Goal: Information Seeking & Learning: Understand process/instructions

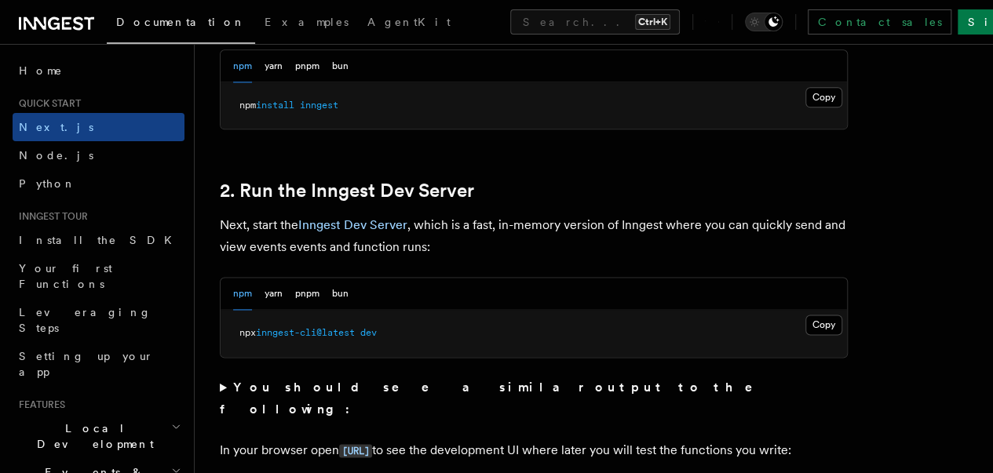
scroll to position [1007, 0]
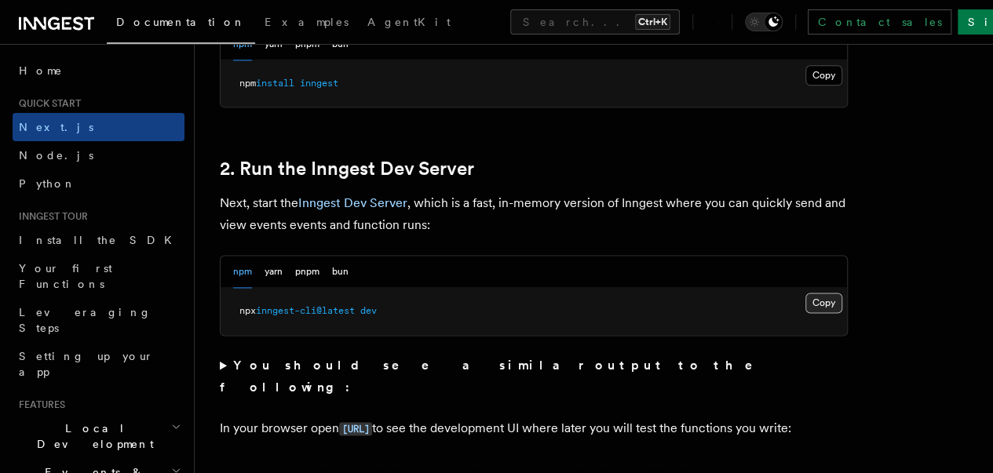
click at [806, 313] on button "Copy Copied" at bounding box center [824, 303] width 37 height 20
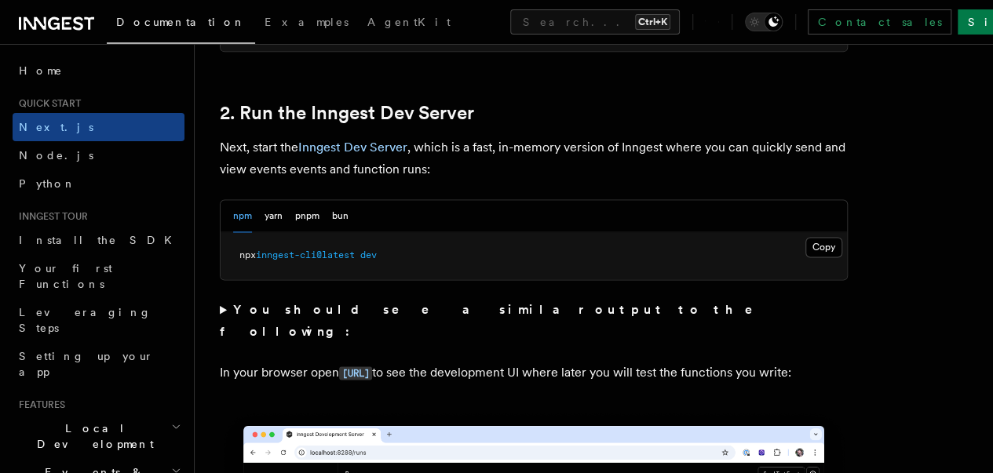
scroll to position [1086, 0]
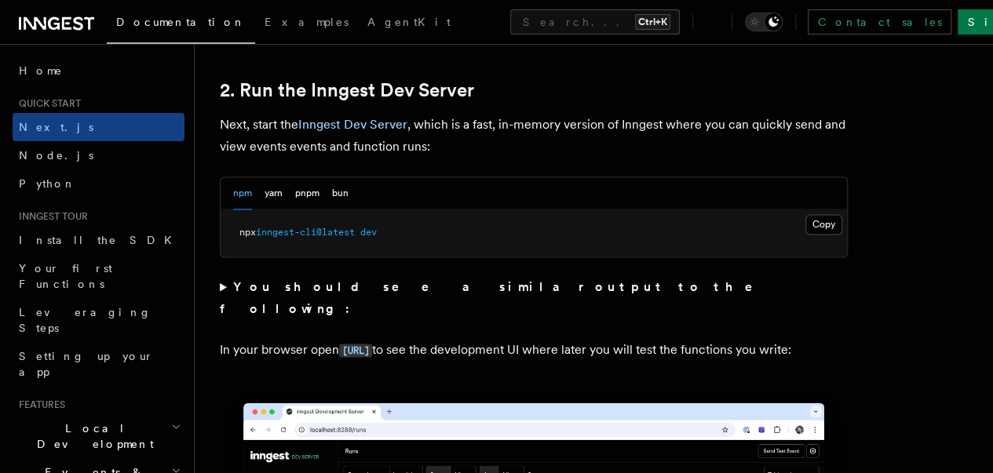
click at [228, 307] on summary "You should see a similar output to the following:" at bounding box center [534, 298] width 628 height 44
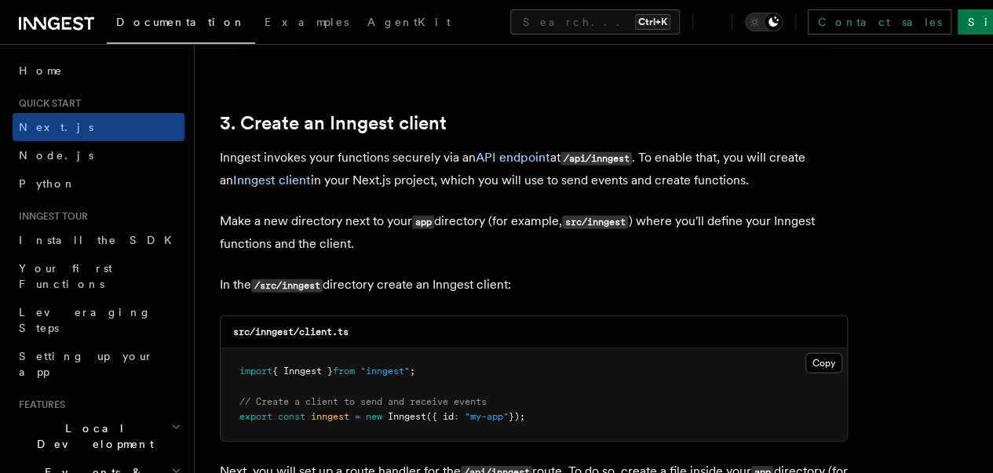
scroll to position [2132, 0]
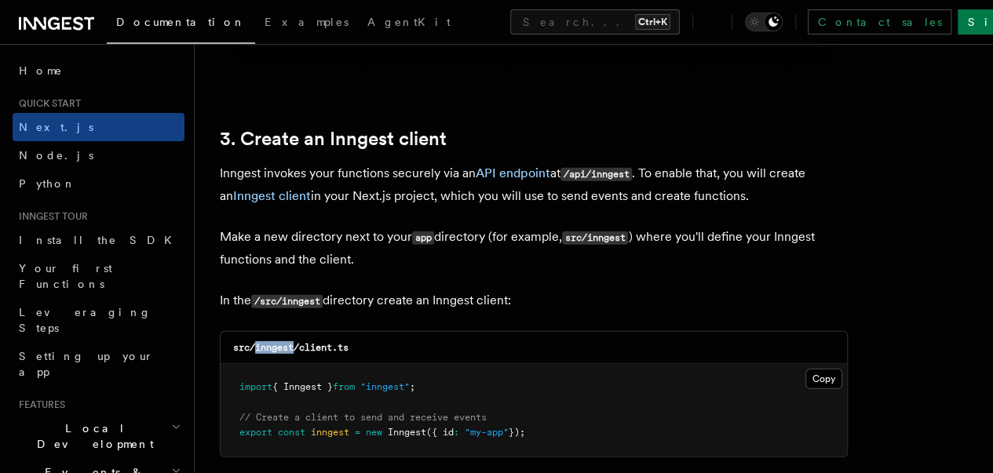
drag, startPoint x: 255, startPoint y: 330, endPoint x: 292, endPoint y: 332, distance: 37.0
click at [292, 342] on code "src/inngest/client.ts" at bounding box center [290, 347] width 115 height 11
copy code "inngest"
drag, startPoint x: 371, startPoint y: 332, endPoint x: 302, endPoint y: 332, distance: 68.3
click at [302, 332] on div "src/inngest/client.ts" at bounding box center [534, 348] width 627 height 32
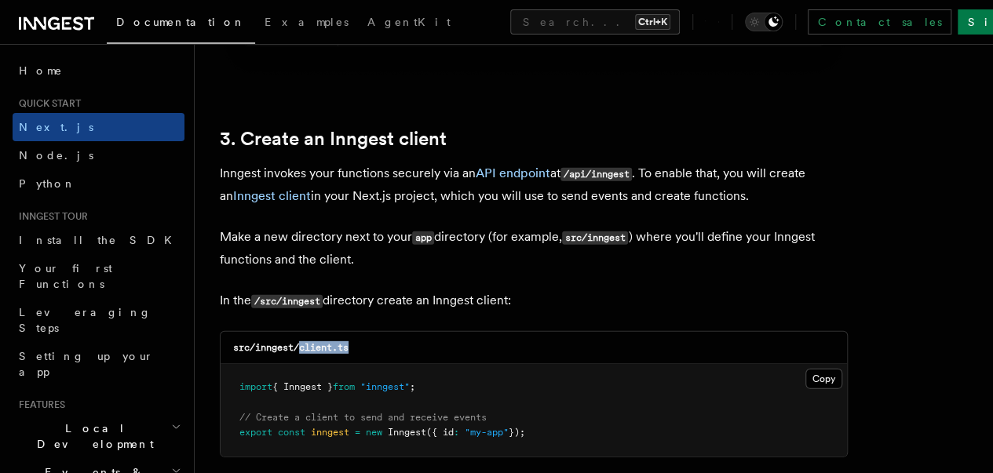
copy code "client.ts"
click at [806, 369] on button "Copy Copied" at bounding box center [824, 379] width 37 height 20
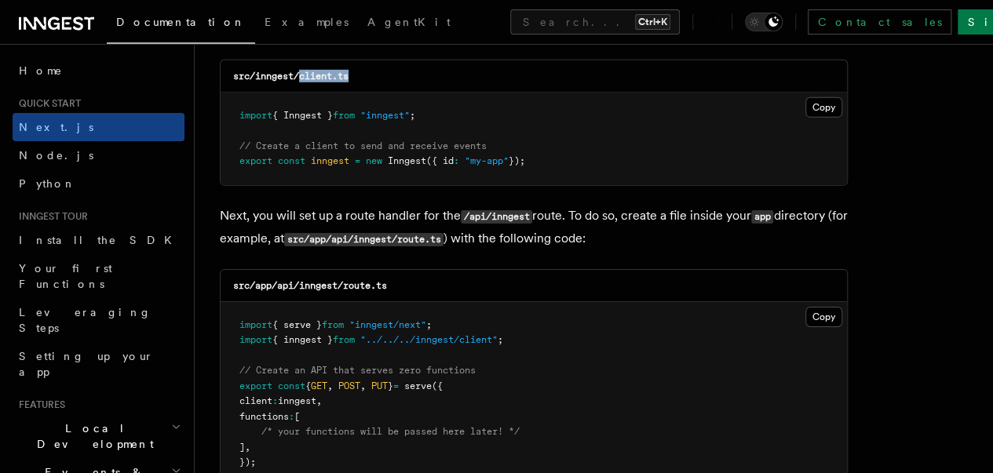
scroll to position [2420, 0]
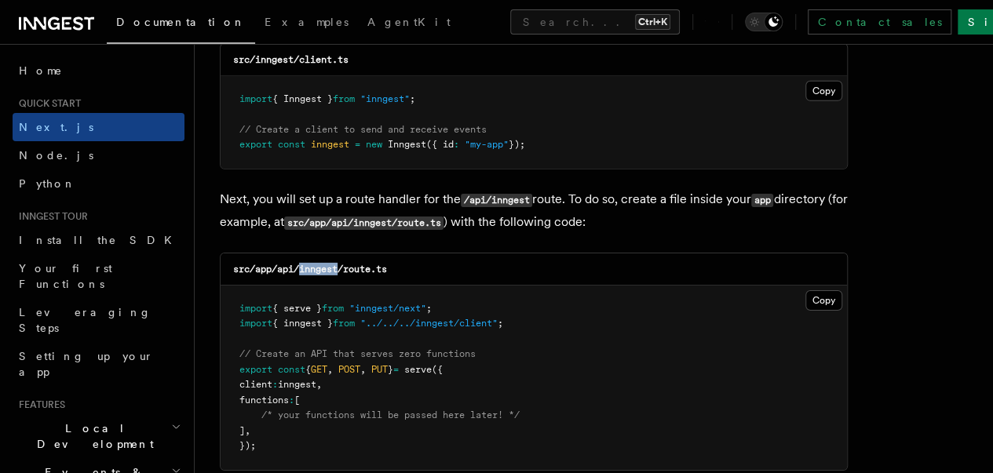
drag, startPoint x: 339, startPoint y: 254, endPoint x: 298, endPoint y: 260, distance: 41.3
click at [298, 263] on h3 "src/app/api/inngest/route.ts" at bounding box center [310, 269] width 154 height 13
copy code "inngest"
drag, startPoint x: 397, startPoint y: 250, endPoint x: 345, endPoint y: 259, distance: 53.3
click at [345, 259] on div "src/app/api/inngest/route.ts" at bounding box center [534, 270] width 627 height 32
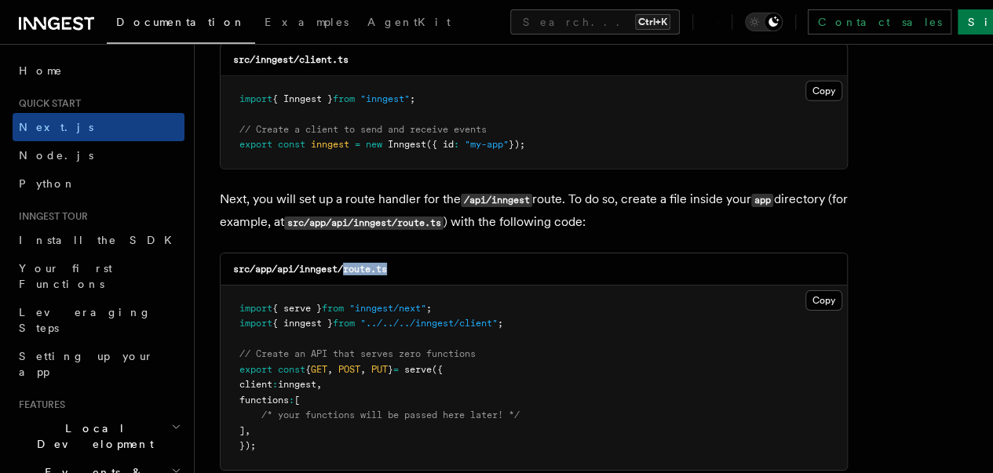
copy code "route.ts"
click at [806, 290] on button "Copy Copied" at bounding box center [824, 300] width 37 height 20
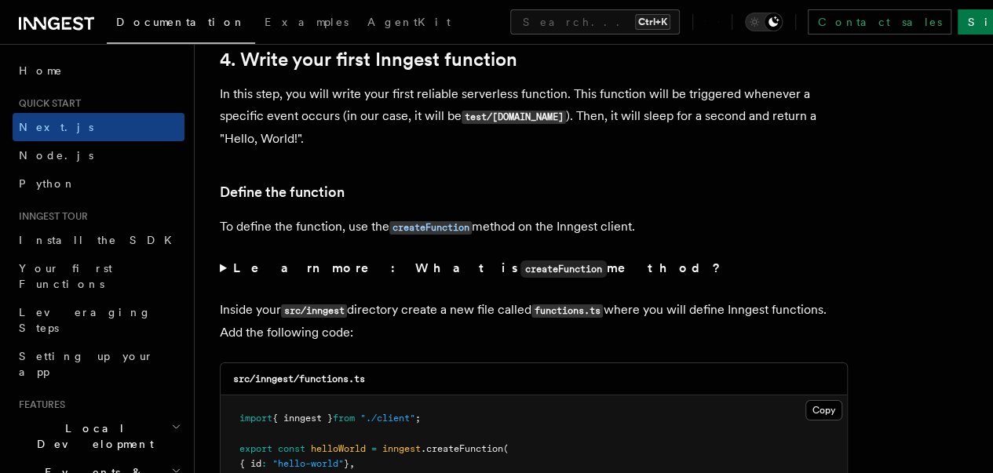
scroll to position [2905, 0]
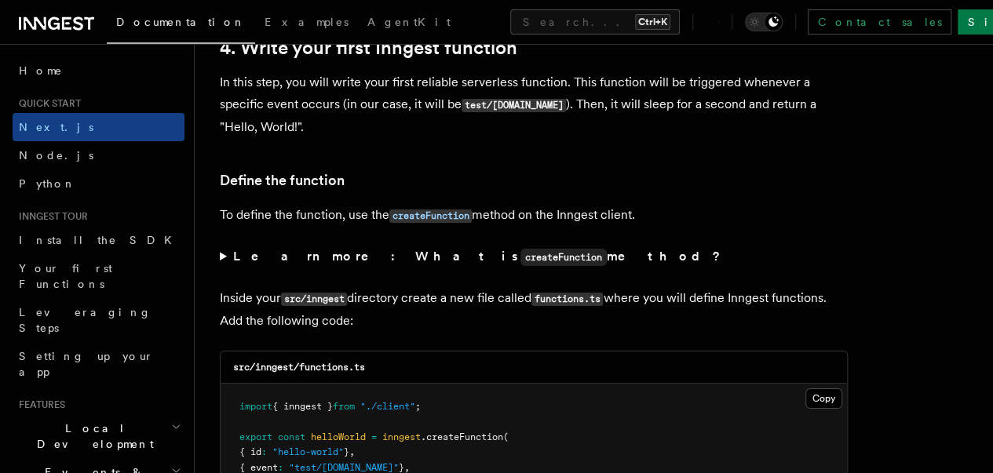
click at [220, 250] on summary "Learn more: What is createFunction method?" at bounding box center [534, 257] width 628 height 23
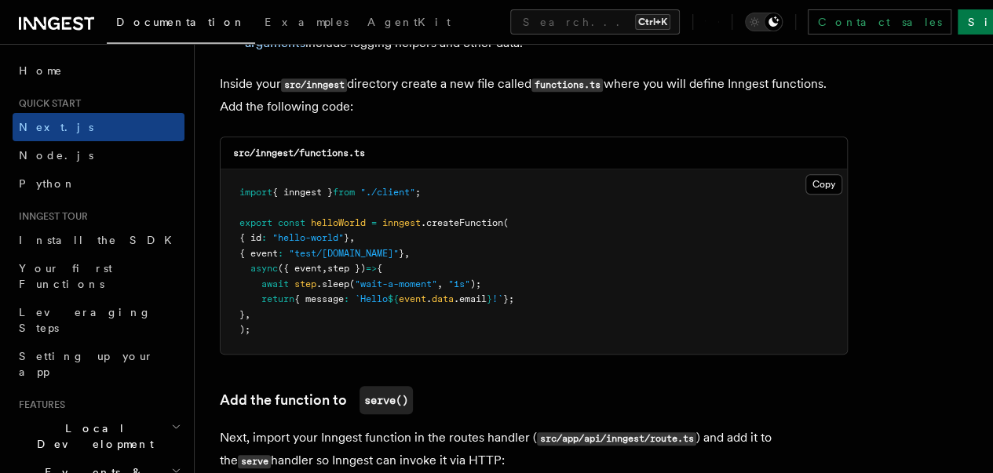
scroll to position [3376, 0]
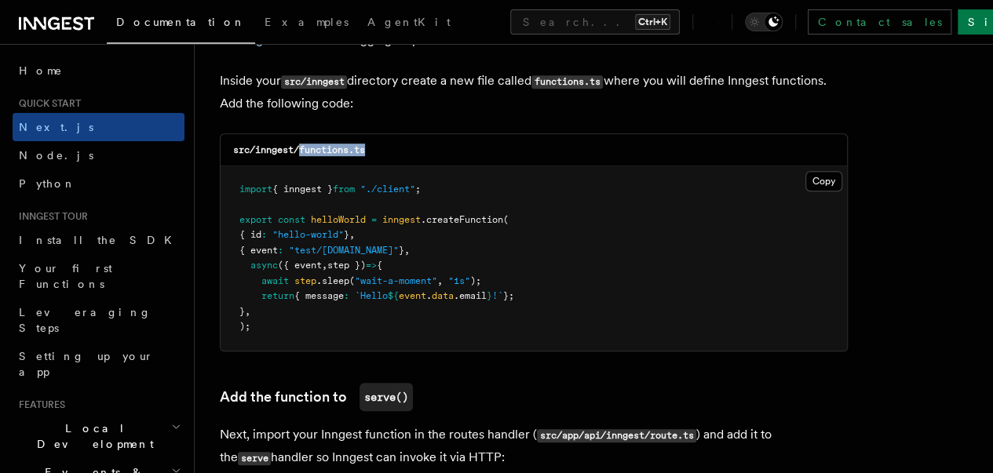
drag, startPoint x: 376, startPoint y: 139, endPoint x: 301, endPoint y: 138, distance: 75.4
click at [301, 138] on div "src/inngest/functions.ts" at bounding box center [534, 150] width 627 height 32
copy code "functions.ts"
click at [806, 171] on button "Copy Copied" at bounding box center [824, 181] width 37 height 20
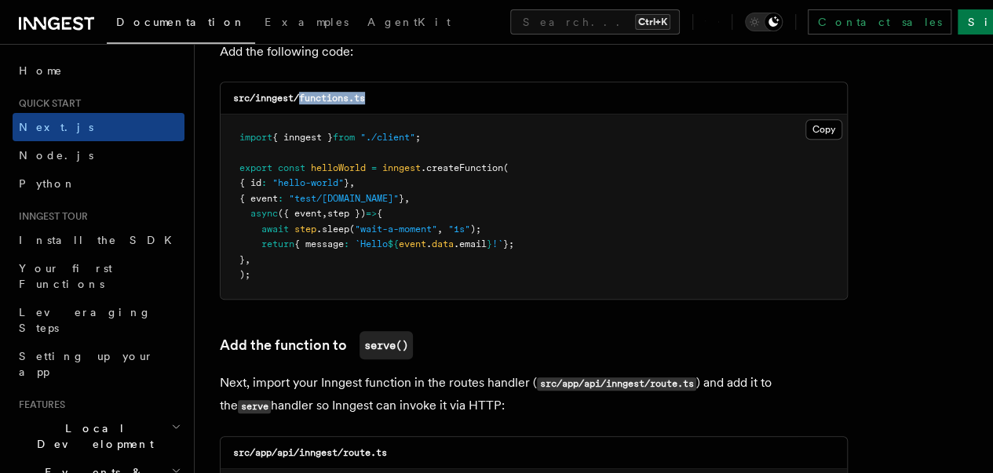
click at [806, 119] on button "Copy Copied" at bounding box center [824, 129] width 37 height 20
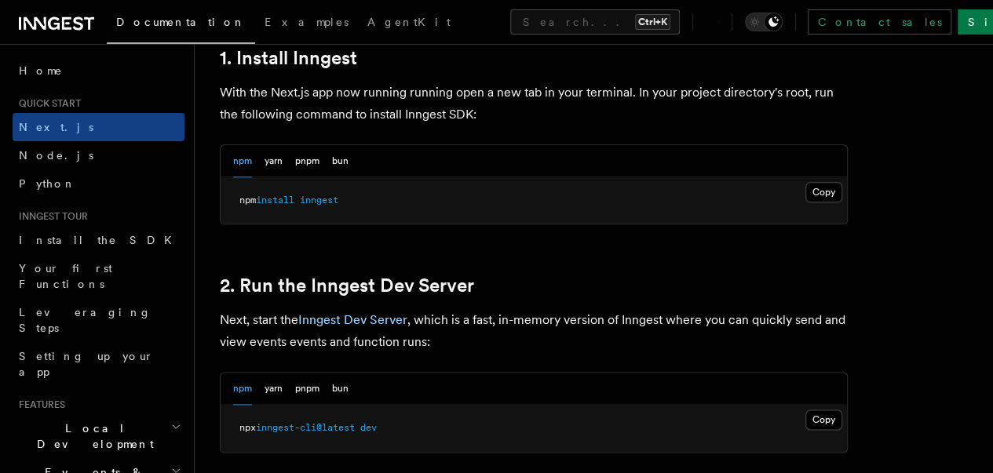
scroll to position [1047, 0]
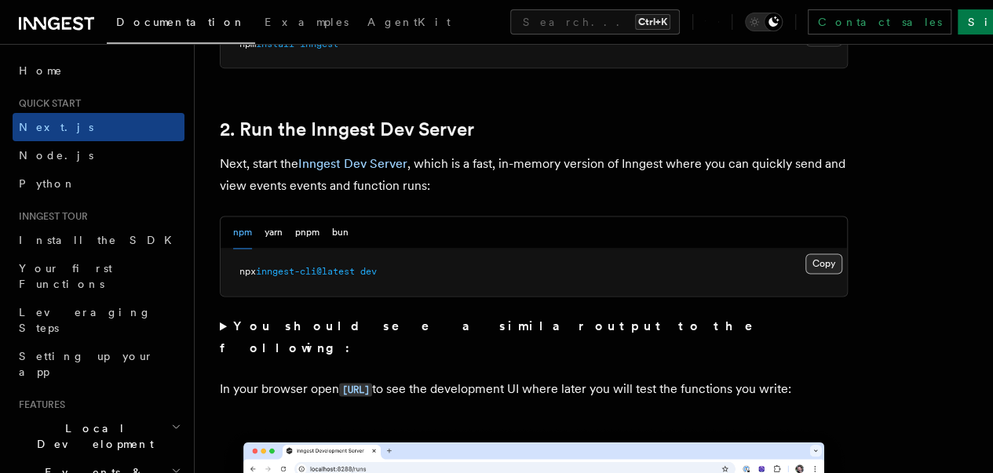
click at [806, 274] on button "Copy Copied" at bounding box center [824, 264] width 37 height 20
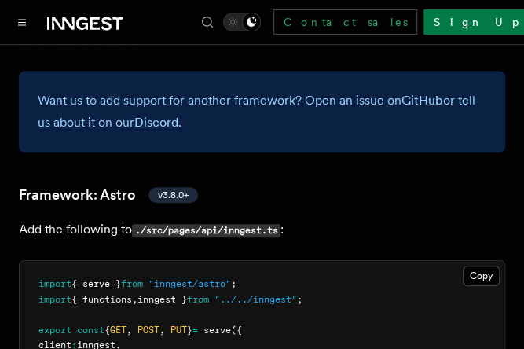
scroll to position [1806, 0]
